Goal: Information Seeking & Learning: Understand process/instructions

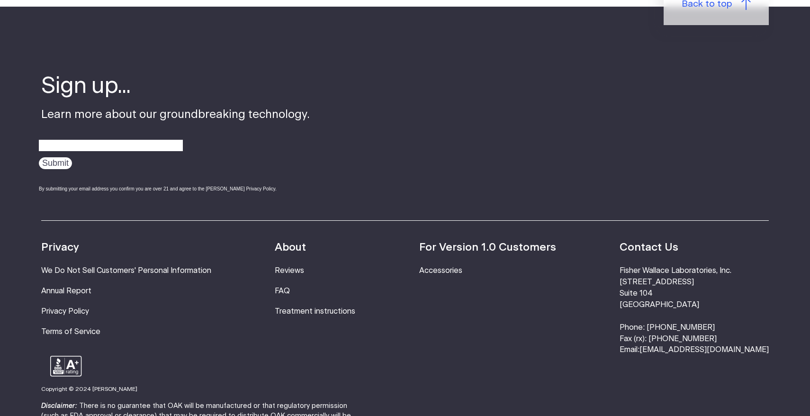
scroll to position [1208, 0]
click at [462, 267] on link "Accessories" at bounding box center [440, 271] width 43 height 8
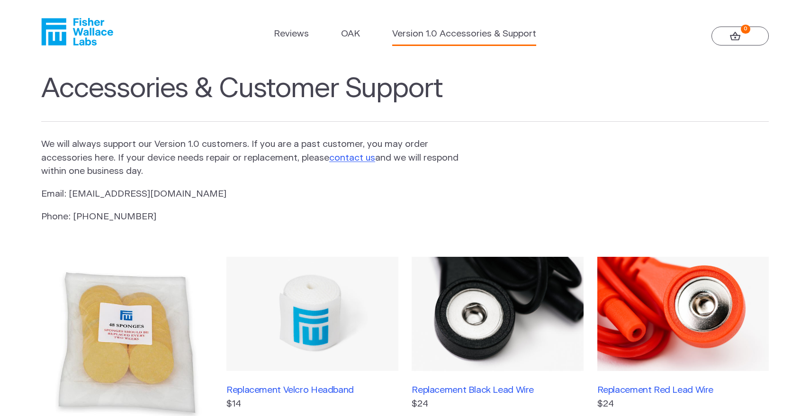
click at [80, 25] on icon "Fisher Wallace" at bounding box center [80, 31] width 65 height 27
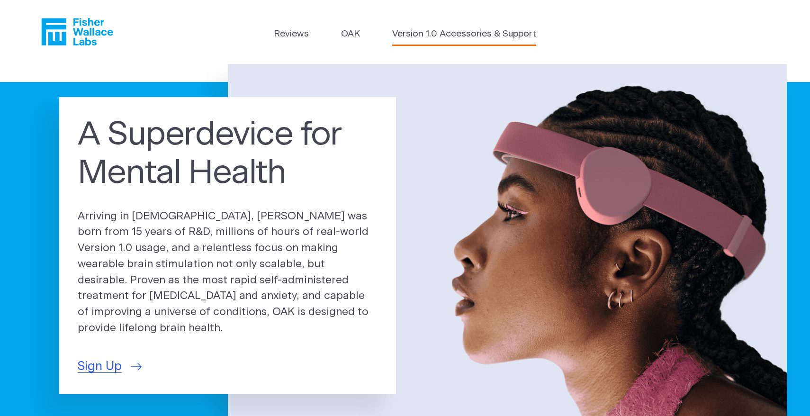
click at [468, 30] on link "Version 1.0 Accessories & Support" at bounding box center [464, 34] width 144 height 14
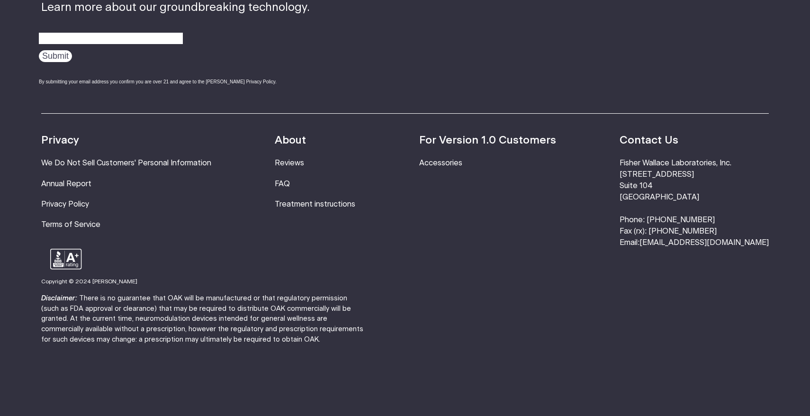
scroll to position [794, 0]
click at [352, 200] on link "Treatment instructions" at bounding box center [315, 204] width 81 height 8
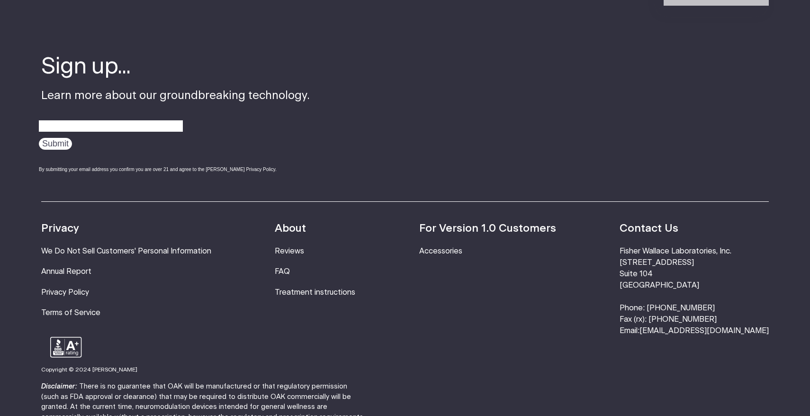
scroll to position [3041, 0]
